Goal: Task Accomplishment & Management: Manage account settings

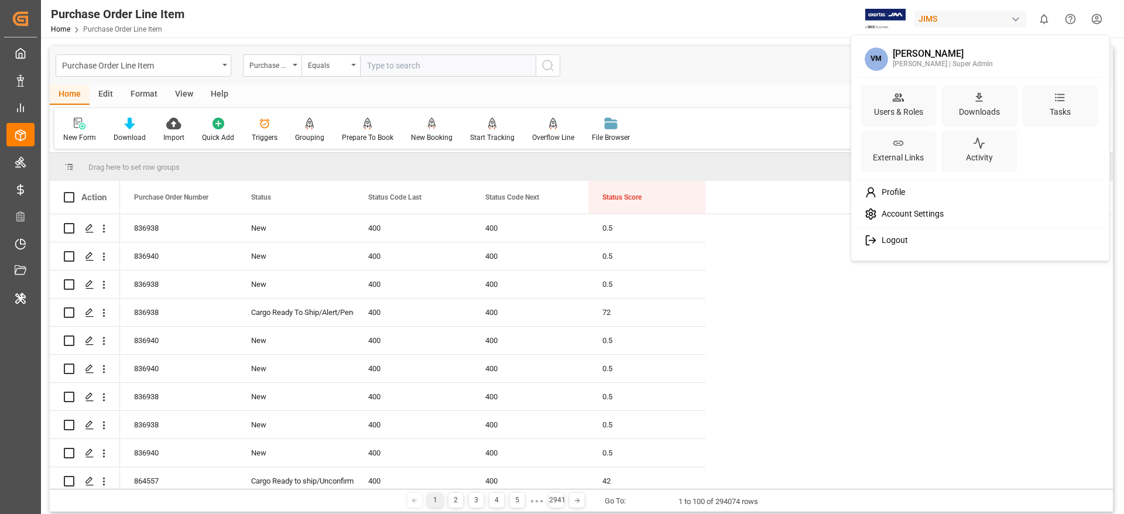
scroll to position [1176, 0]
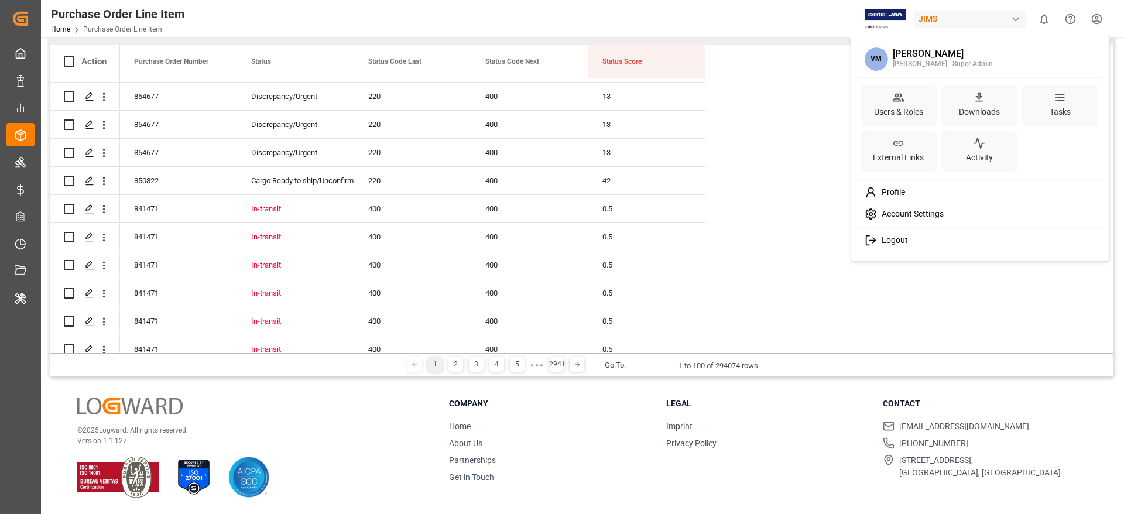
click at [915, 235] on div "Logout" at bounding box center [980, 240] width 240 height 22
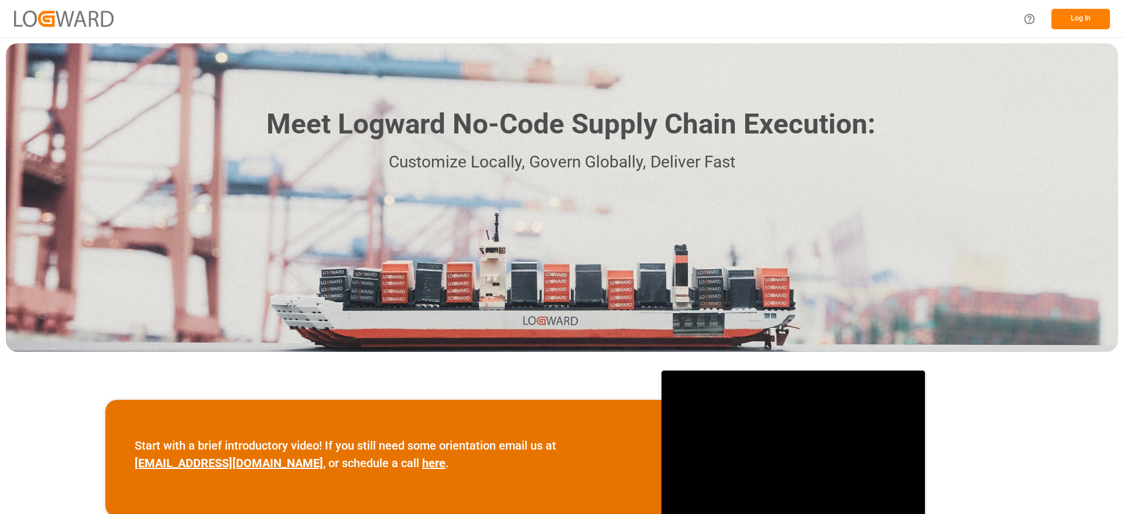
click at [1012, 114] on div "Meet Logward No-Code Supply Chain Execution: Customize Locally, Govern Globally…" at bounding box center [562, 197] width 1112 height 308
click at [1077, 15] on button "Log In" at bounding box center [1080, 19] width 59 height 20
click at [1077, 19] on button "Log In" at bounding box center [1080, 19] width 59 height 20
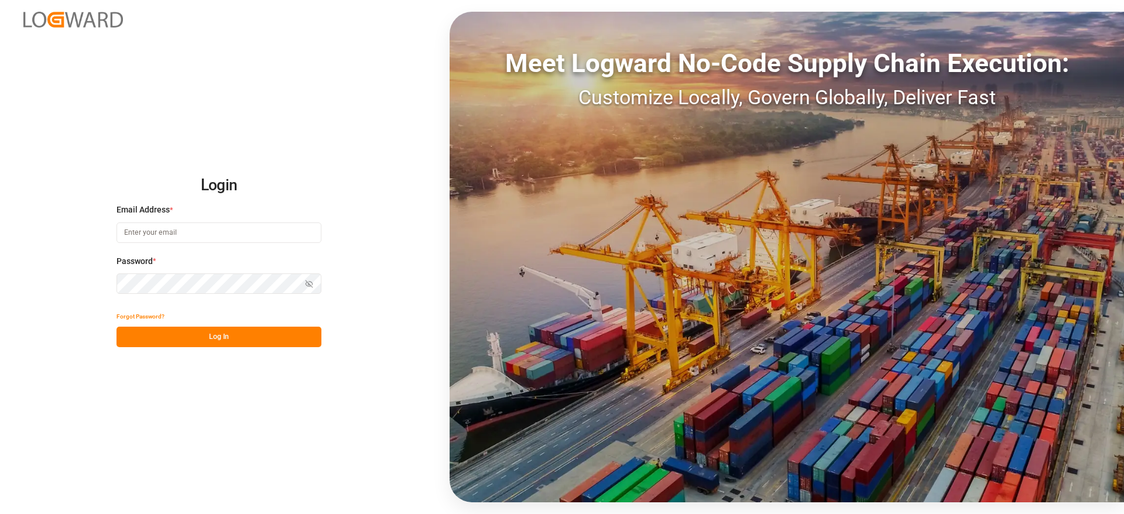
click at [187, 234] on input at bounding box center [218, 232] width 205 height 20
type input "[PERSON_NAME][DOMAIN_NAME][EMAIL_ADDRESS][DOMAIN_NAME]"
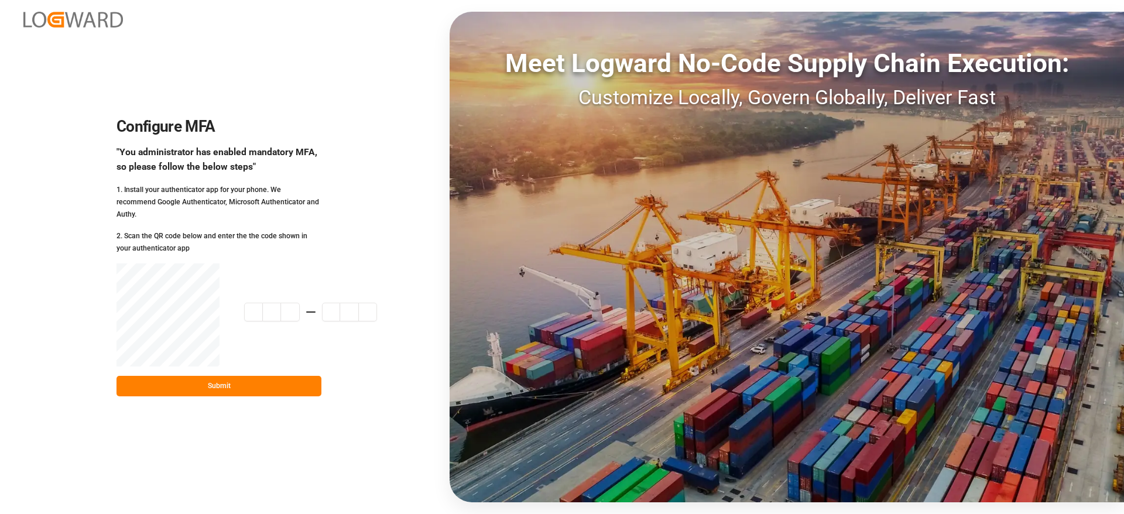
click at [217, 383] on button "Submit" at bounding box center [218, 386] width 205 height 20
click at [255, 308] on input at bounding box center [322, 312] width 156 height 19
paste input "512122"
type input "512122"
click at [198, 383] on button "Submit" at bounding box center [218, 386] width 205 height 20
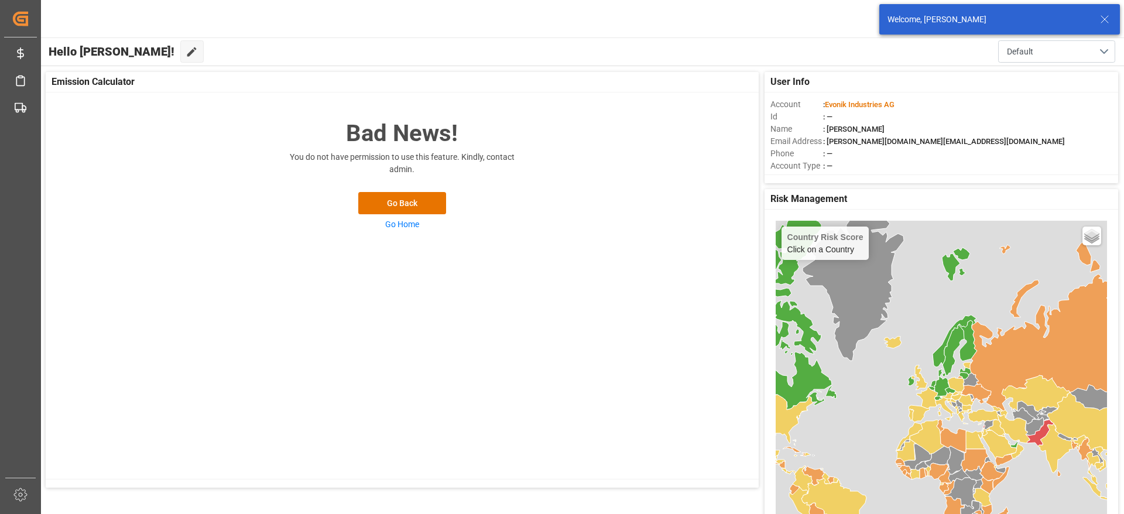
click at [1103, 18] on line at bounding box center [1104, 19] width 7 height 7
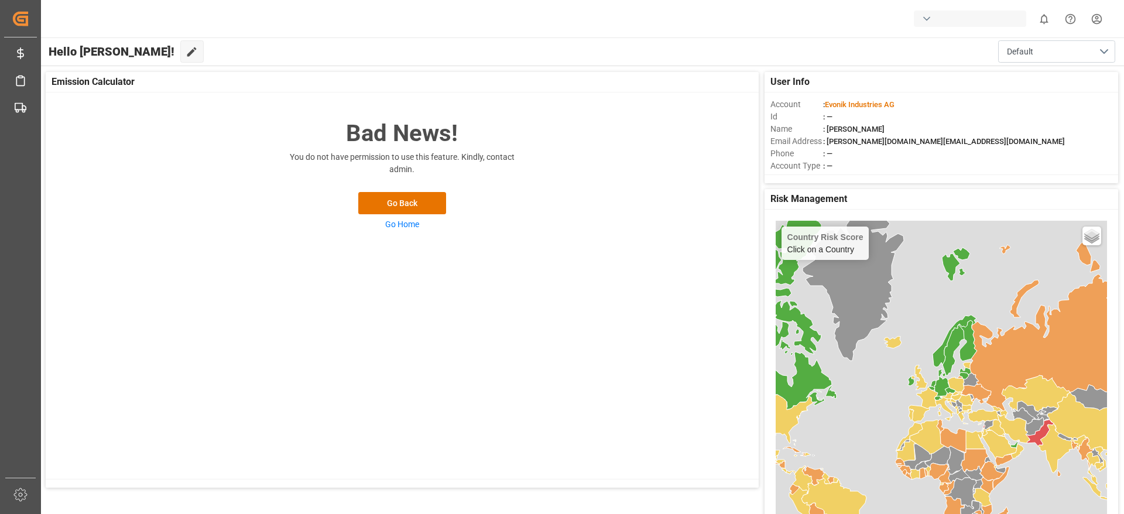
click at [977, 19] on div "button" at bounding box center [970, 19] width 112 height 16
click at [952, 15] on html "Created by potrace 1.15, written by Peter Selinger 2001-2017 Created by potrace…" at bounding box center [562, 257] width 1124 height 514
click at [966, 19] on div "button" at bounding box center [970, 19] width 112 height 16
type input "jims"
click at [942, 86] on div "JI JIMS" at bounding box center [973, 78] width 200 height 24
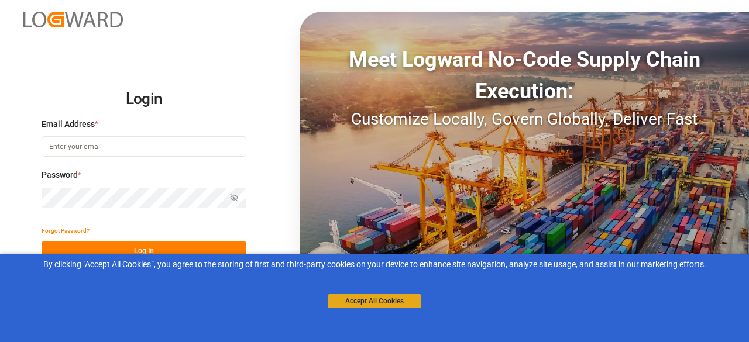
click at [350, 302] on button "Accept All Cookies" at bounding box center [375, 301] width 94 height 14
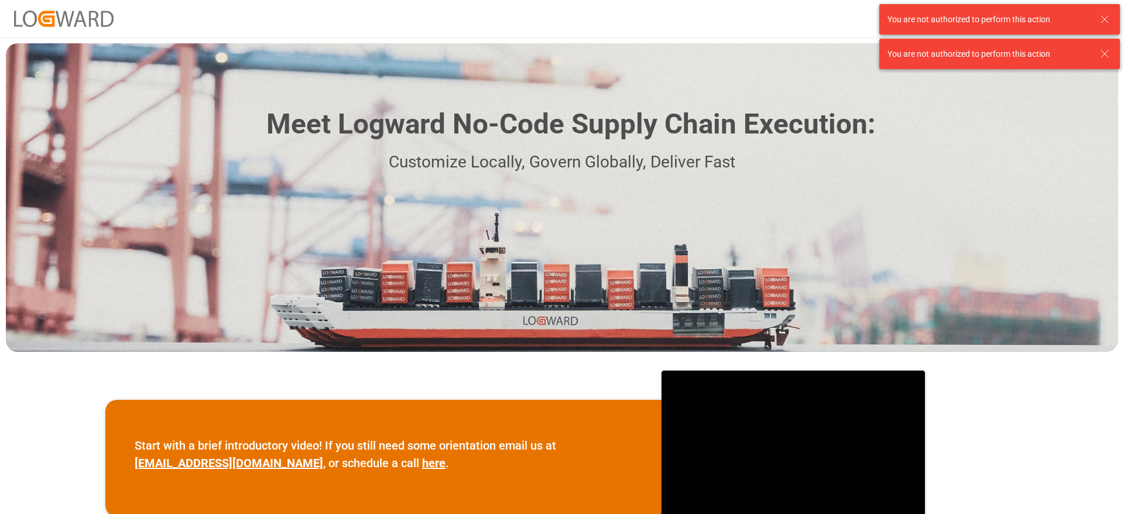
click at [1105, 52] on icon at bounding box center [1104, 54] width 14 height 14
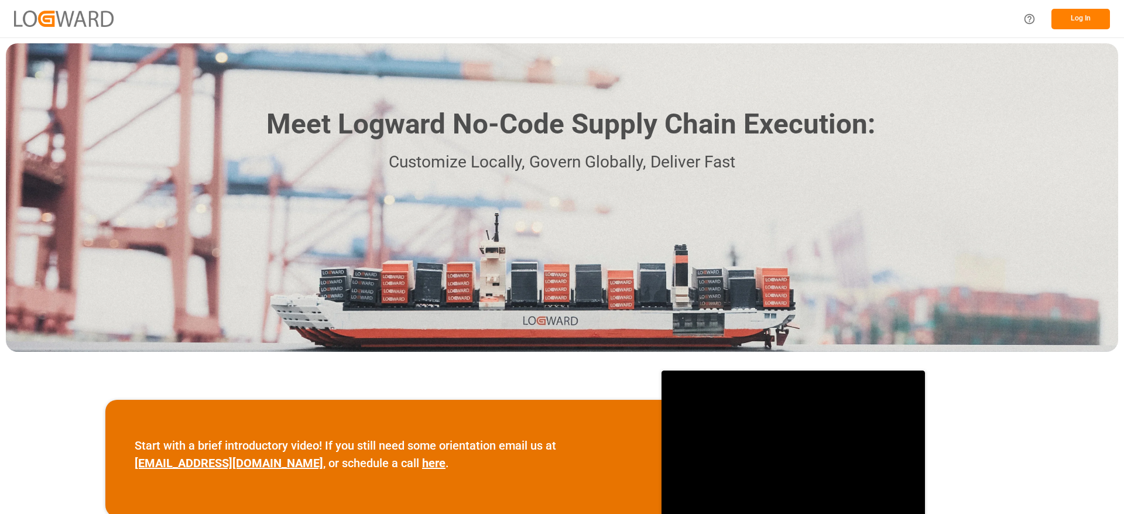
click at [1084, 18] on button "Log In" at bounding box center [1080, 19] width 59 height 20
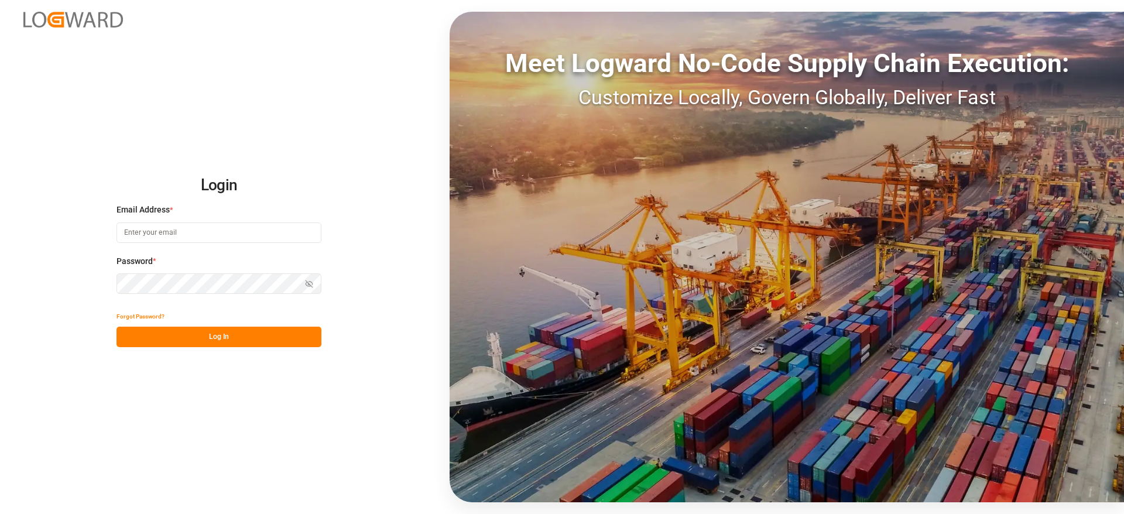
click at [208, 232] on input at bounding box center [218, 232] width 205 height 20
type input "[PERSON_NAME][DOMAIN_NAME][EMAIL_ADDRESS][DOMAIN_NAME]"
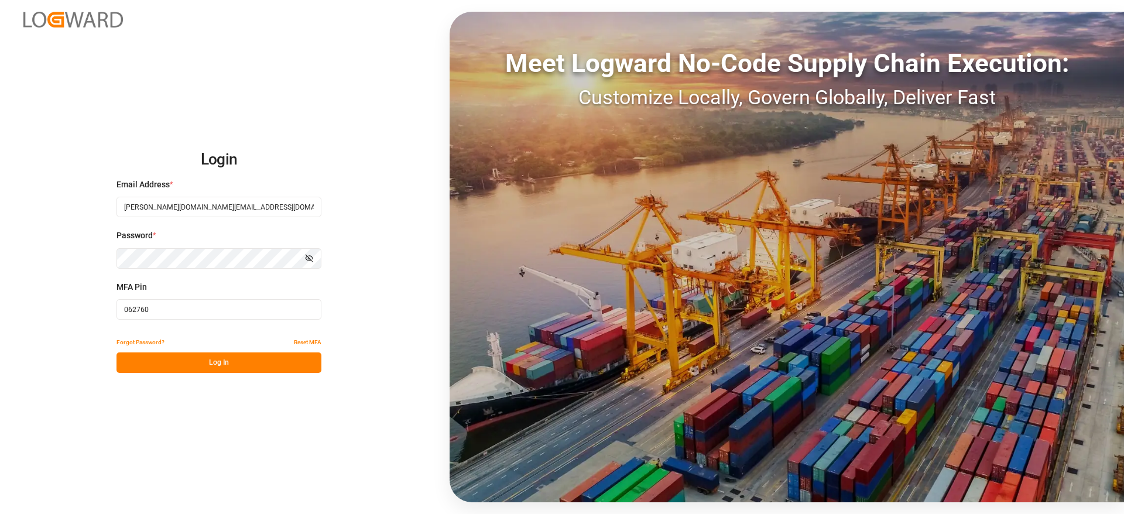
click at [129, 309] on input "062760" at bounding box center [218, 309] width 205 height 20
paste input "822057"
type input "822057"
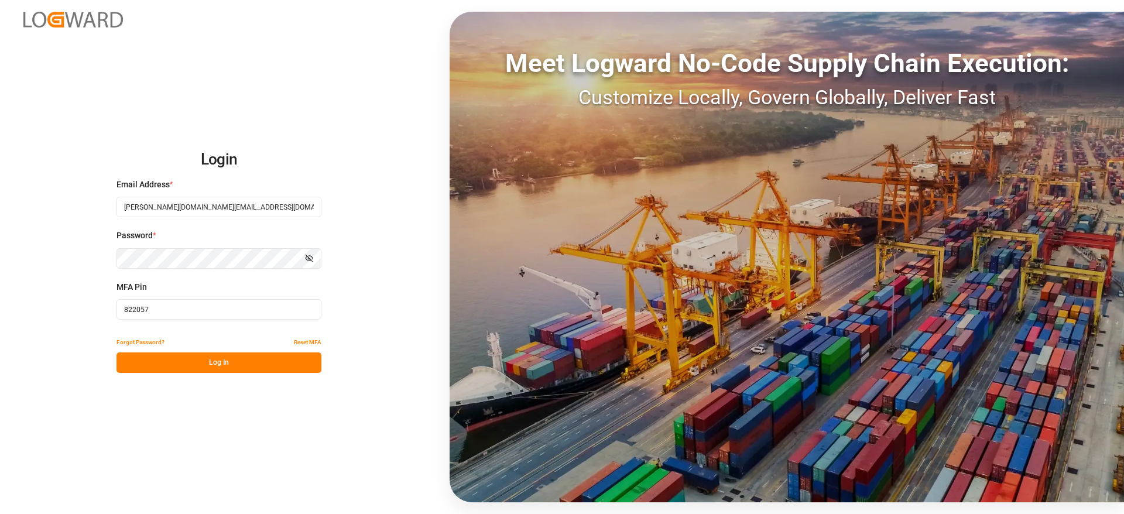
click at [206, 362] on button "Log In" at bounding box center [218, 362] width 205 height 20
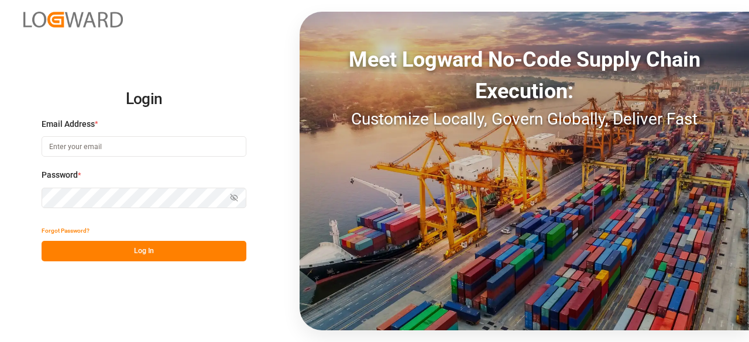
click at [98, 150] on input at bounding box center [144, 146] width 205 height 20
type input "[PERSON_NAME][DOMAIN_NAME][EMAIL_ADDRESS][DOMAIN_NAME]"
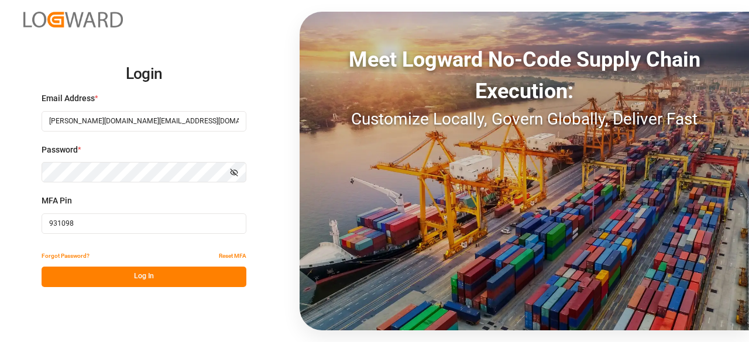
click at [98, 226] on input "931098" at bounding box center [144, 224] width 205 height 20
paste input "406145"
type input "406145"
click at [92, 271] on button "Log In" at bounding box center [144, 277] width 205 height 20
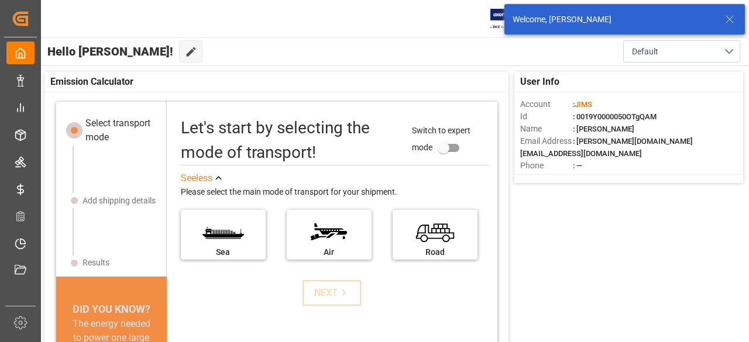
click at [733, 17] on icon at bounding box center [730, 19] width 14 height 14
